Goal: Obtain resource: Obtain resource

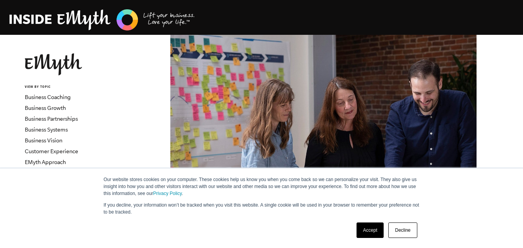
click at [408, 236] on link "Decline" at bounding box center [402, 229] width 29 height 15
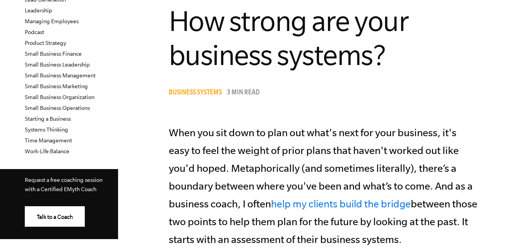
scroll to position [433, 0]
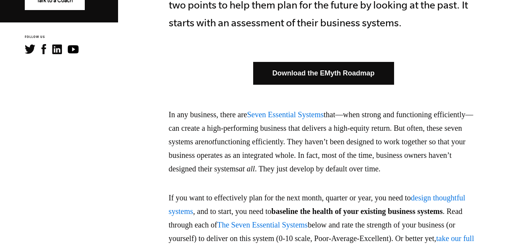
click at [345, 72] on link "Download the EMyth Roadmap" at bounding box center [323, 73] width 141 height 23
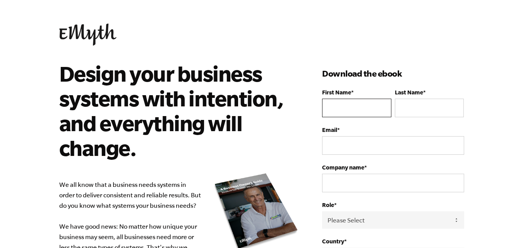
click at [363, 113] on input "First Name *" at bounding box center [356, 108] width 69 height 19
type input "[PERSON_NAME]"
select select "[GEOGRAPHIC_DATA]"
click at [353, 156] on fieldset "Email *" at bounding box center [393, 146] width 142 height 38
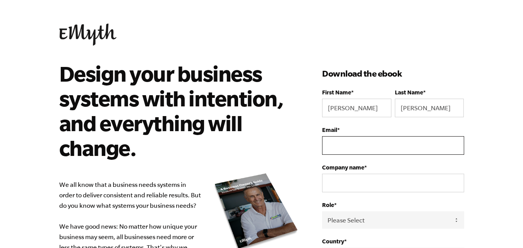
click at [355, 152] on input "Email *" at bounding box center [393, 145] width 142 height 19
click at [355, 146] on input "Email *" at bounding box center [393, 145] width 142 height 19
type input "e"
drag, startPoint x: 363, startPoint y: 146, endPoint x: 321, endPoint y: 144, distance: 42.6
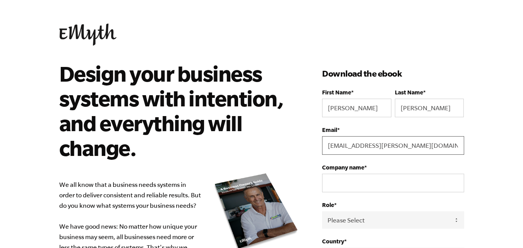
type input "[EMAIL_ADDRESS][PERSON_NAME][DOMAIN_NAME]"
click at [365, 189] on input "Company name *" at bounding box center [393, 183] width 142 height 19
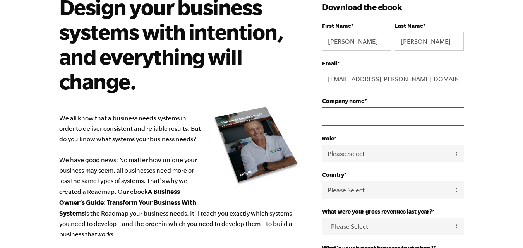
scroll to position [89, 0]
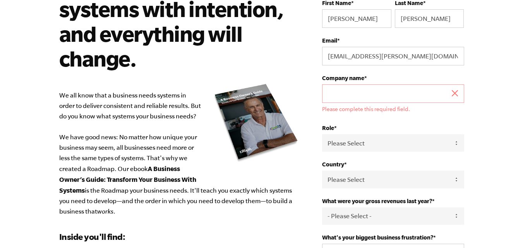
click at [360, 131] on div "Role * Please Select Owner Partner / Co-Owner Executive Employee / Other" at bounding box center [393, 138] width 142 height 27
select select "Partner / Co-Owner"
click at [322, 134] on select "Please Select Owner Partner / Co-Owner Executive Employee / Other" at bounding box center [393, 142] width 142 height 17
click at [356, 180] on select "Please Select [GEOGRAPHIC_DATA] [GEOGRAPHIC_DATA] [GEOGRAPHIC_DATA] [GEOGRAPHIC…" at bounding box center [393, 179] width 142 height 17
select select "[GEOGRAPHIC_DATA]"
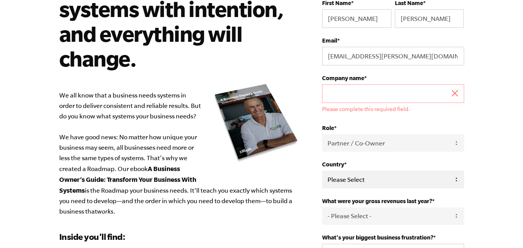
click at [322, 171] on select "Please Select [GEOGRAPHIC_DATA] [GEOGRAPHIC_DATA] [GEOGRAPHIC_DATA] [GEOGRAPHIC…" at bounding box center [393, 179] width 142 height 17
click at [376, 214] on select "- Please Select - 0-75K 76-150K 151-275K 276-500K 501-750K 751-1M 1-2.5M 2.5-5M…" at bounding box center [393, 215] width 142 height 17
select select "0-75K"
click at [322, 207] on select "- Please Select - 0-75K 76-150K 151-275K 276-500K 501-750K 751-1M 1-2.5M 2.5-5M…" at bounding box center [393, 215] width 142 height 17
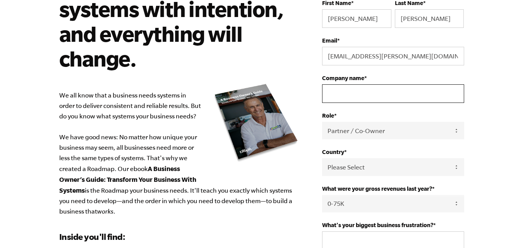
click at [364, 98] on input "Company name *" at bounding box center [393, 93] width 142 height 19
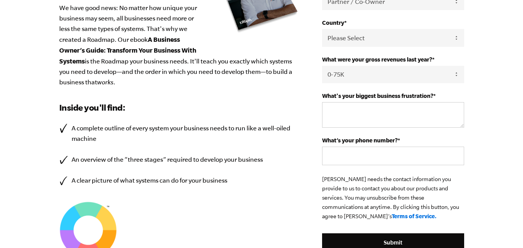
scroll to position [220, 0]
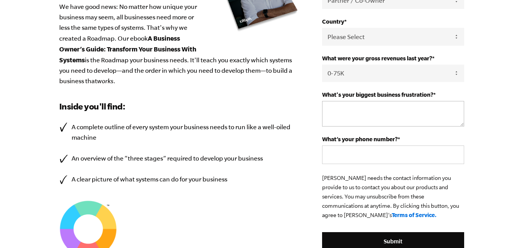
type input "Dk"
click at [420, 117] on textarea "What's your biggest business frustration? *" at bounding box center [393, 114] width 142 height 26
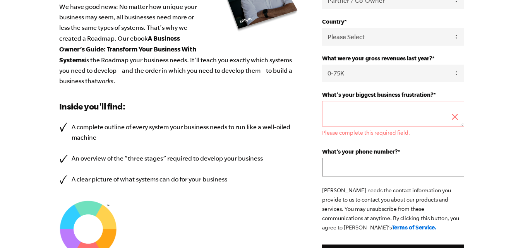
click at [398, 157] on div "What’s your phone number? *" at bounding box center [393, 162] width 142 height 28
type input "00573001475264"
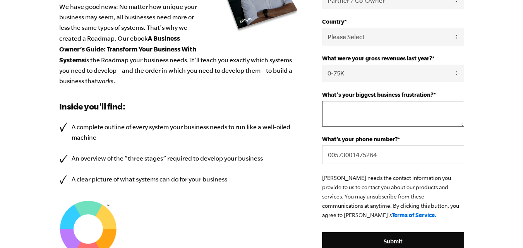
click at [379, 120] on textarea "What's your biggest business frustration? *" at bounding box center [393, 114] width 142 height 26
drag, startPoint x: 402, startPoint y: 116, endPoint x: 318, endPoint y: 102, distance: 85.1
click at [318, 102] on div "Design your business systems with intention, and everything will change. We all…" at bounding box center [261, 80] width 423 height 478
paste textarea "find responsible workers"
type textarea "find responsible workers"
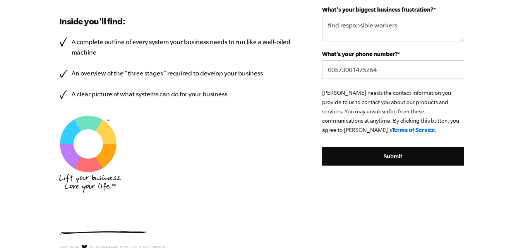
scroll to position [311, 0]
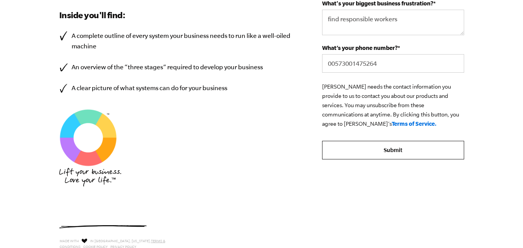
click at [410, 146] on input "Submit" at bounding box center [393, 150] width 142 height 19
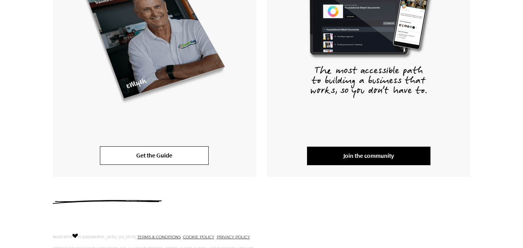
scroll to position [265, 0]
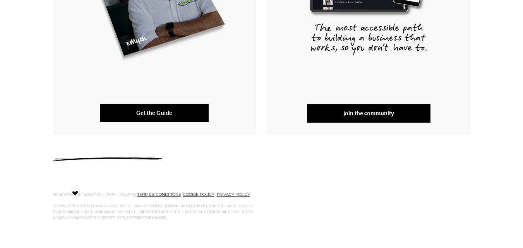
click at [163, 115] on link "Get the Guide" at bounding box center [154, 113] width 109 height 19
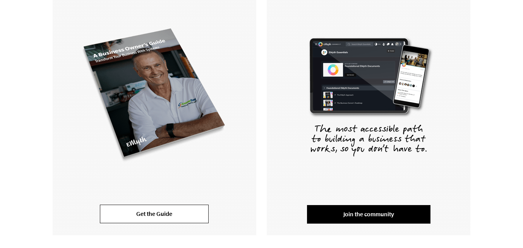
scroll to position [161, 0]
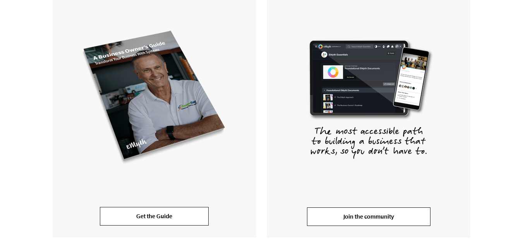
click at [341, 215] on link "Join the community" at bounding box center [368, 216] width 123 height 19
